Goal: Task Accomplishment & Management: Manage account settings

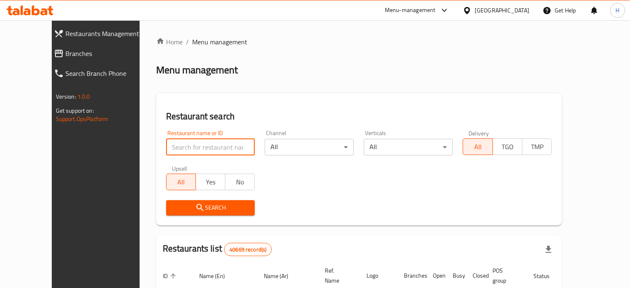
click at [177, 144] on input "search" at bounding box center [210, 147] width 89 height 17
type input "645524"
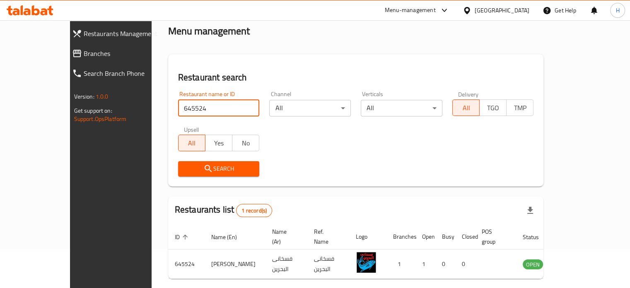
scroll to position [65, 0]
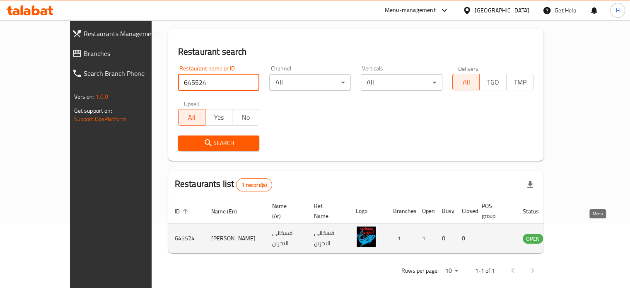
click at [576, 235] on icon "enhanced table" at bounding box center [571, 238] width 9 height 7
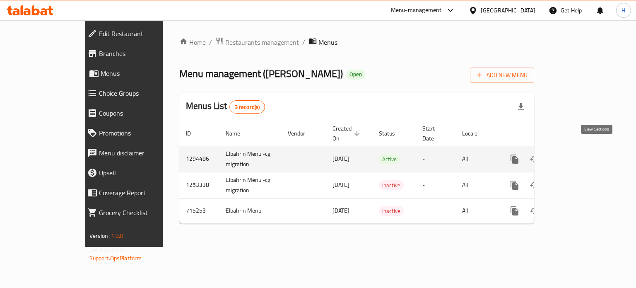
click at [580, 154] on icon "enhanced table" at bounding box center [575, 159] width 10 height 10
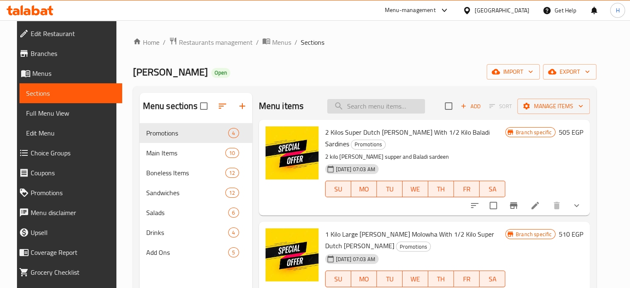
click at [366, 108] on input "search" at bounding box center [376, 106] width 98 height 15
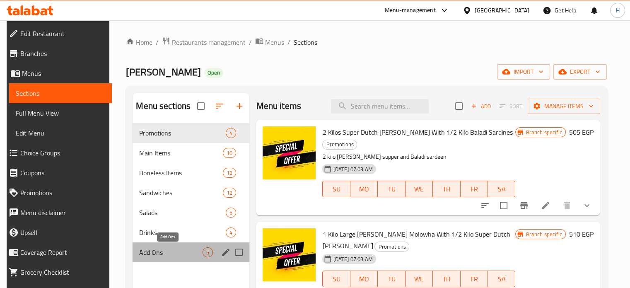
click at [156, 249] on span "Add Ons" at bounding box center [170, 252] width 63 height 10
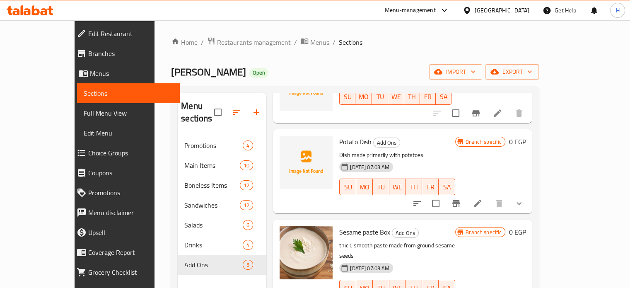
scroll to position [173, 0]
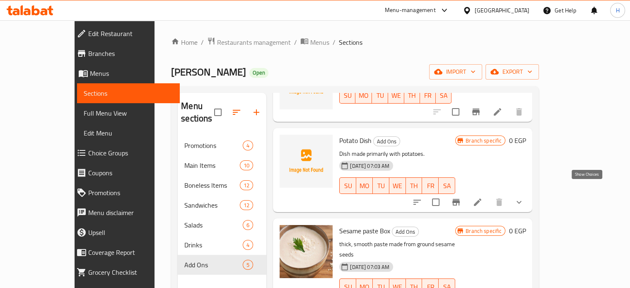
click at [524, 197] on icon "show more" at bounding box center [519, 202] width 10 height 10
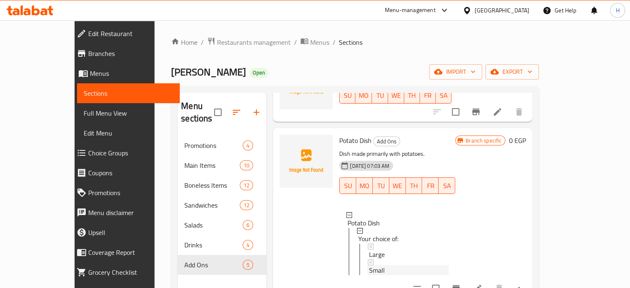
click at [369, 265] on span "Small" at bounding box center [377, 270] width 16 height 10
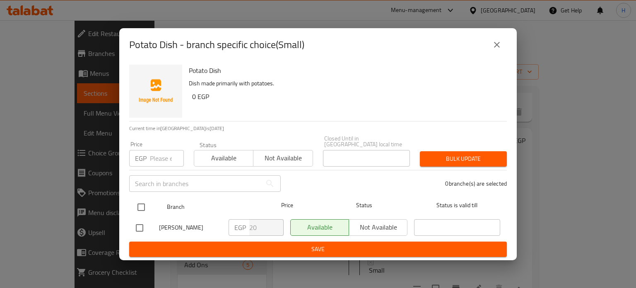
click at [139, 203] on input "checkbox" at bounding box center [141, 206] width 17 height 17
checkbox input "true"
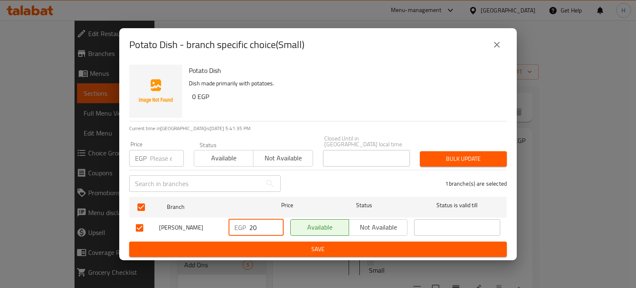
click at [257, 226] on input "20" at bounding box center [266, 227] width 34 height 17
drag, startPoint x: 257, startPoint y: 226, endPoint x: 225, endPoint y: 226, distance: 31.9
click at [225, 226] on div "Fasakhany Elbahrin EGP 20 ​ Available Not available ​" at bounding box center [318, 228] width 371 height 24
type input "30"
click at [257, 242] on button "Save" at bounding box center [318, 249] width 378 height 15
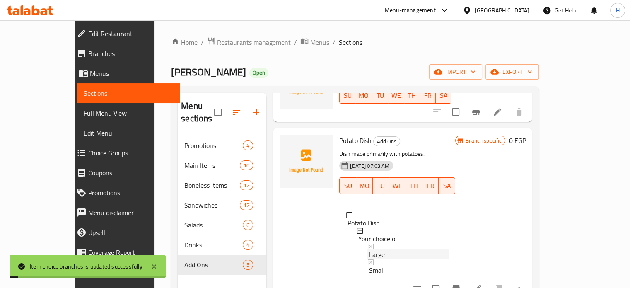
click at [369, 249] on span "Large" at bounding box center [377, 254] width 16 height 10
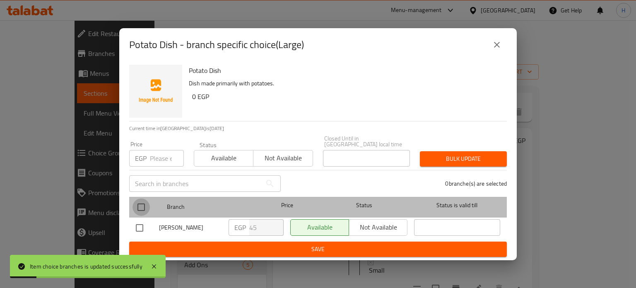
click at [141, 207] on input "checkbox" at bounding box center [141, 206] width 17 height 17
checkbox input "true"
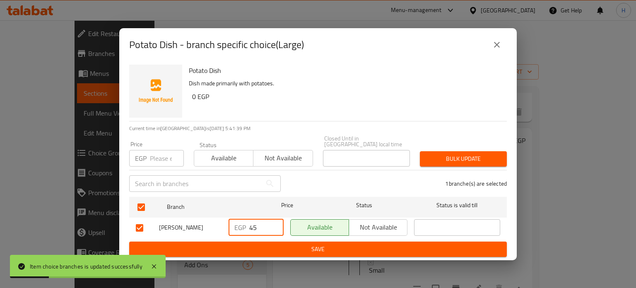
drag, startPoint x: 258, startPoint y: 224, endPoint x: 219, endPoint y: 223, distance: 39.4
click at [219, 223] on div "Fasakhany Elbahrin EGP 45 ​ Available Not available ​" at bounding box center [318, 228] width 371 height 24
type input "60"
click at [262, 242] on button "Save" at bounding box center [318, 249] width 378 height 15
